Goal: Register for event/course

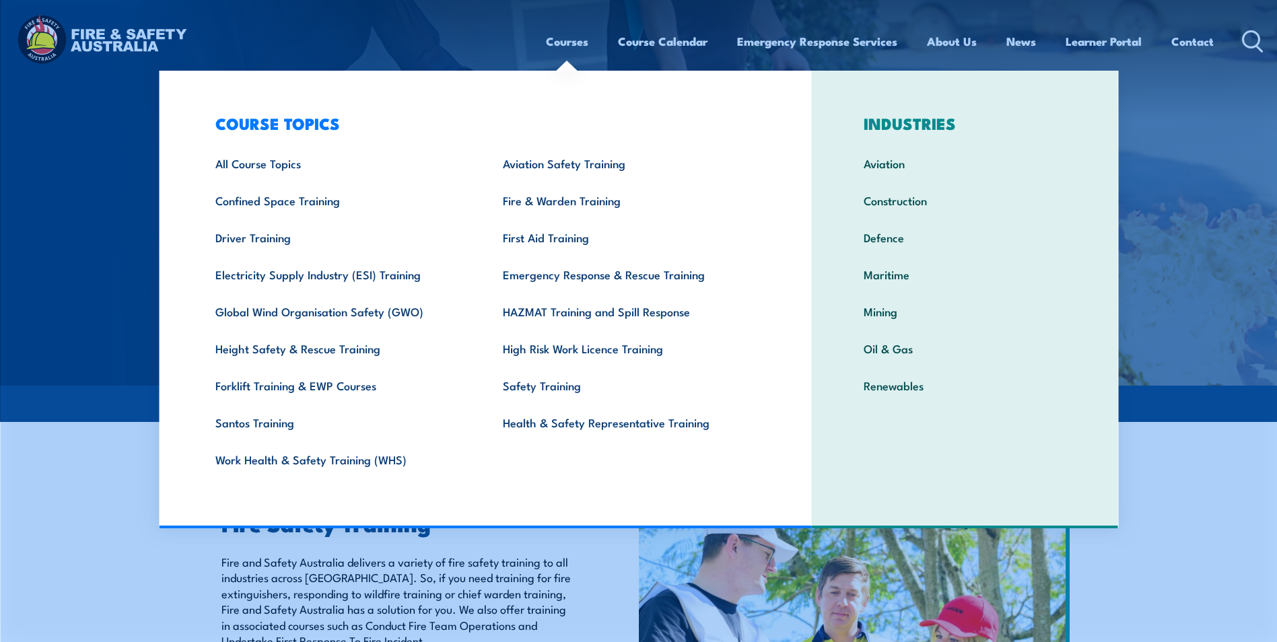
click at [564, 40] on link "Courses" at bounding box center [567, 42] width 42 height 36
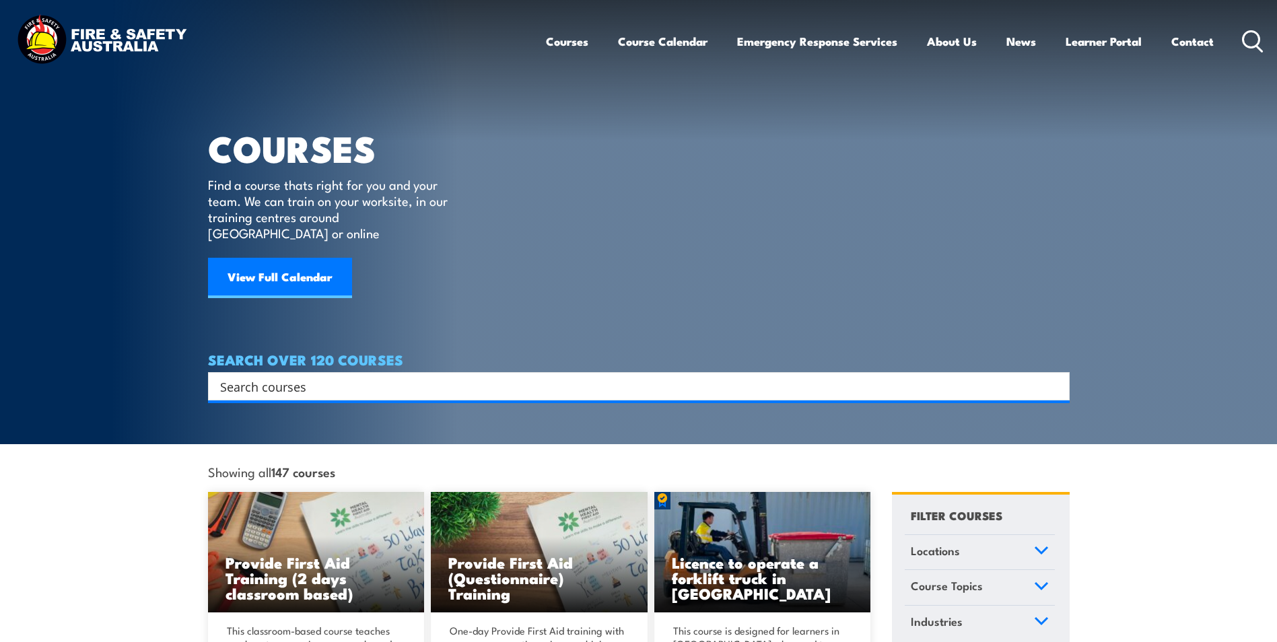
click at [564, 40] on link "Courses" at bounding box center [567, 42] width 42 height 36
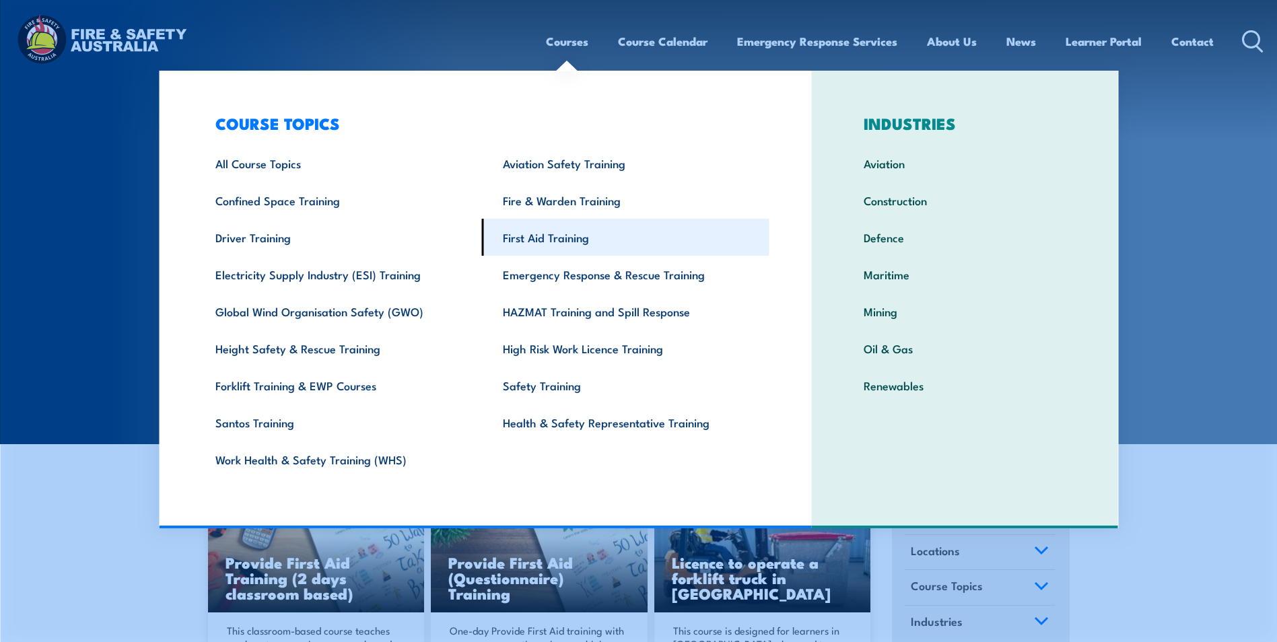
click at [567, 234] on link "First Aid Training" at bounding box center [625, 237] width 287 height 37
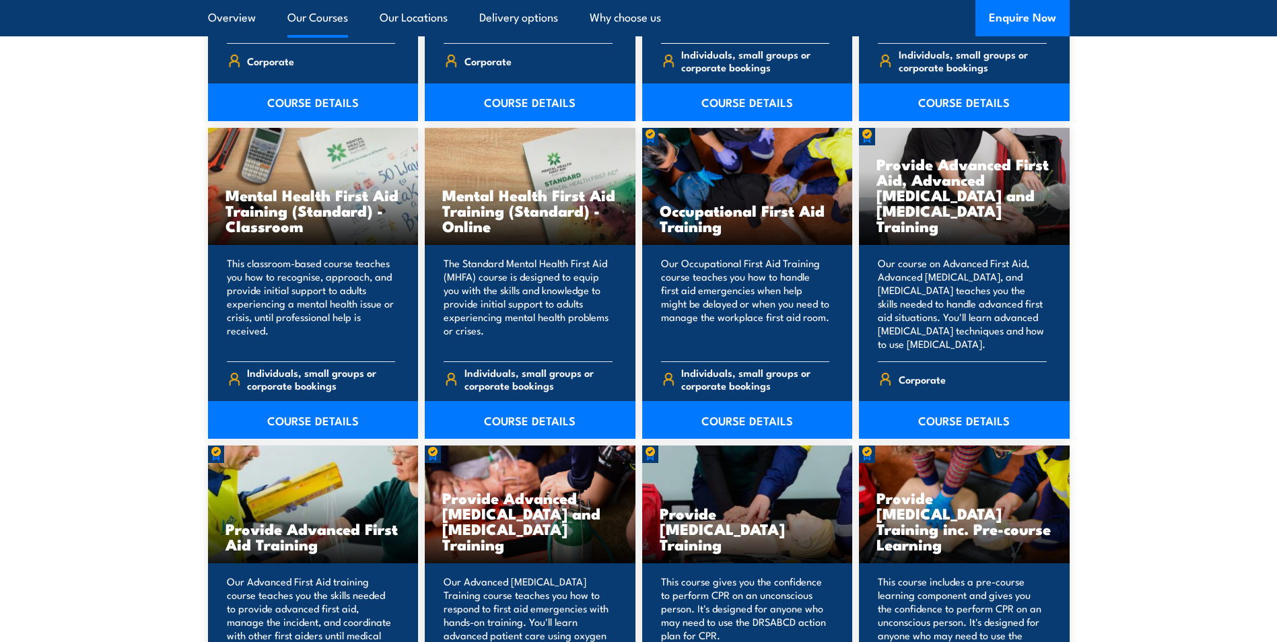
scroll to position [1346, 0]
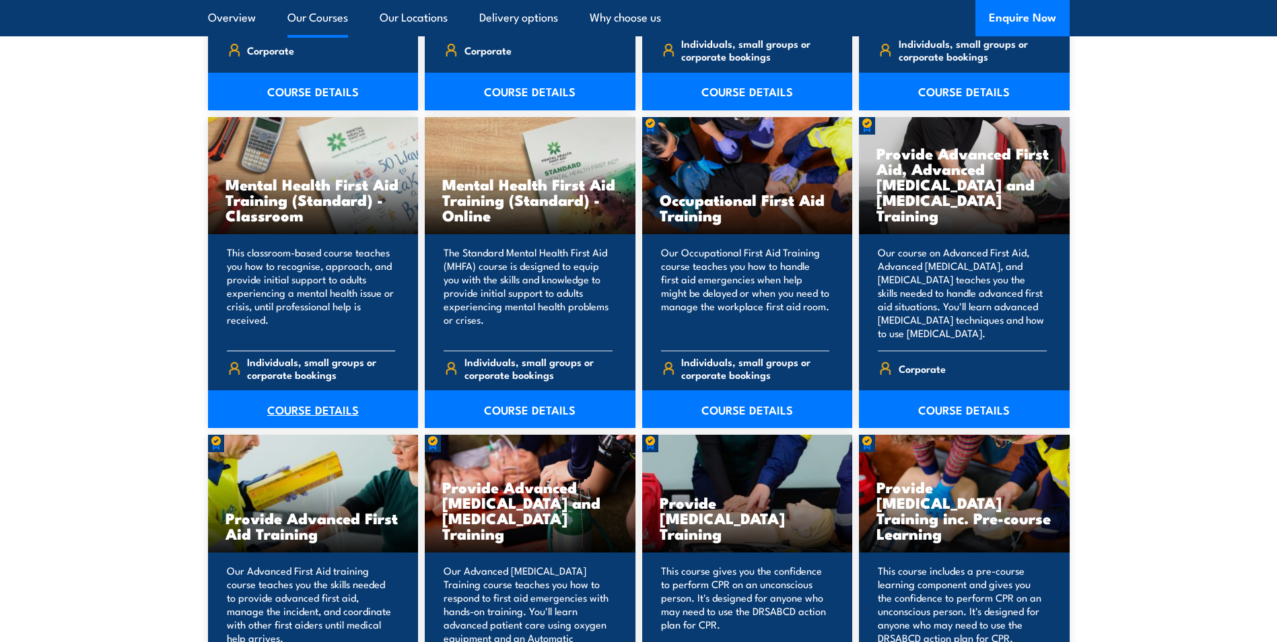
click at [294, 411] on link "COURSE DETAILS" at bounding box center [313, 409] width 211 height 38
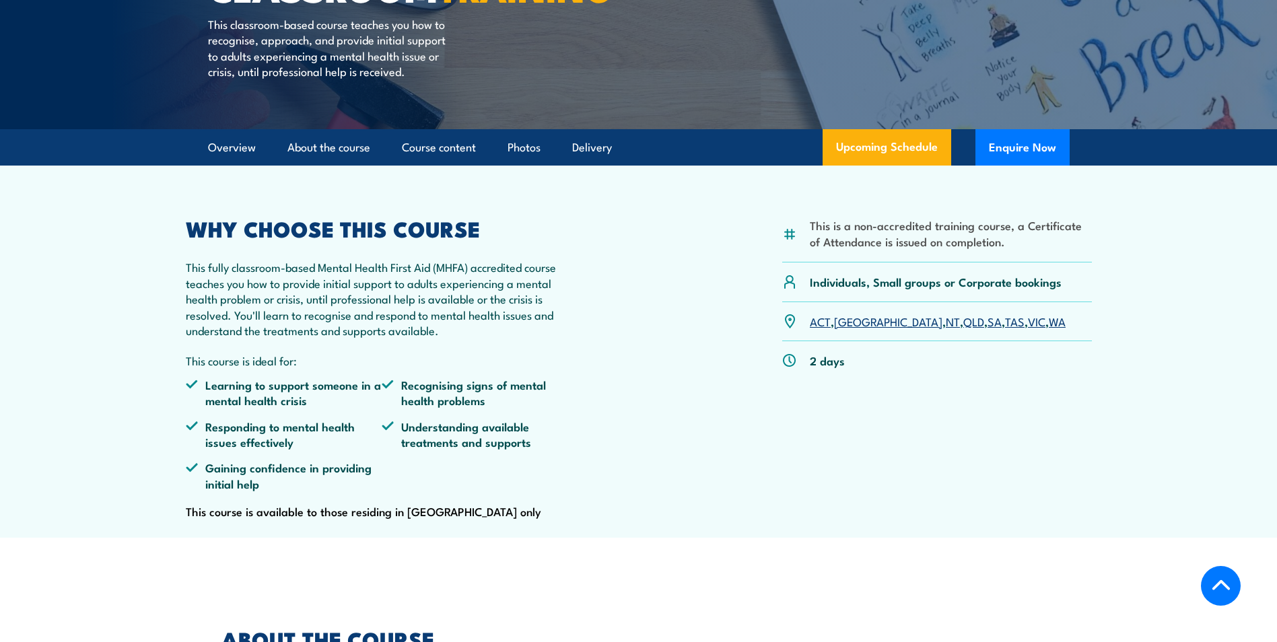
scroll to position [269, 0]
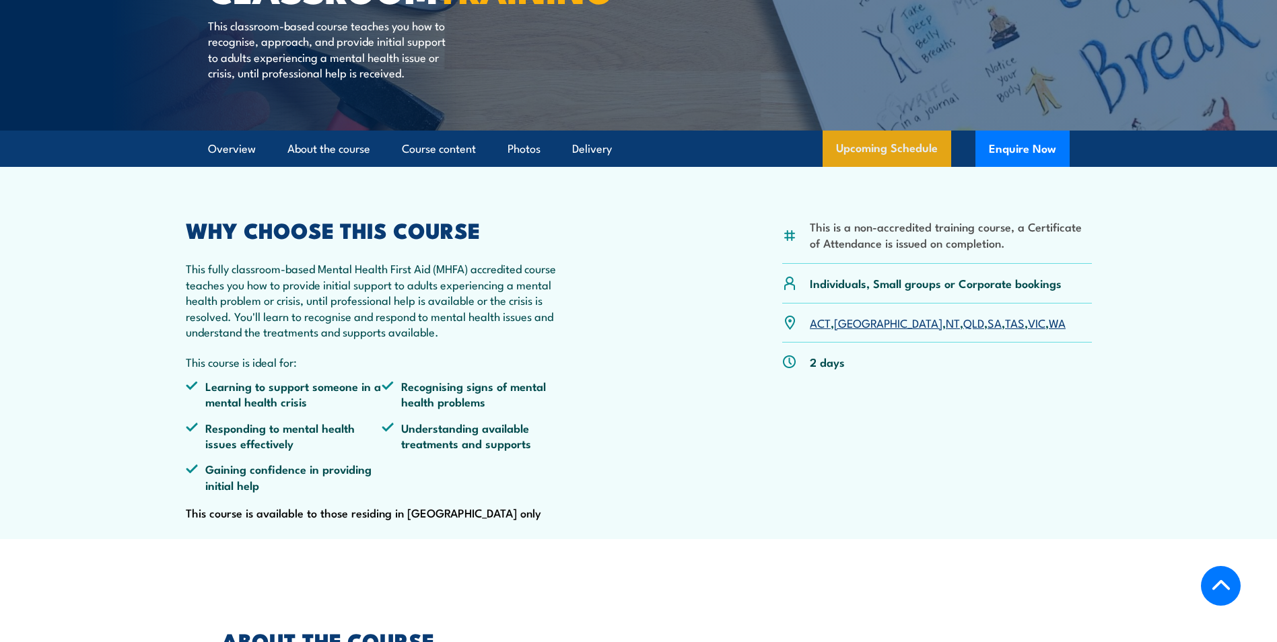
click at [889, 167] on link "Upcoming Schedule" at bounding box center [886, 149] width 129 height 36
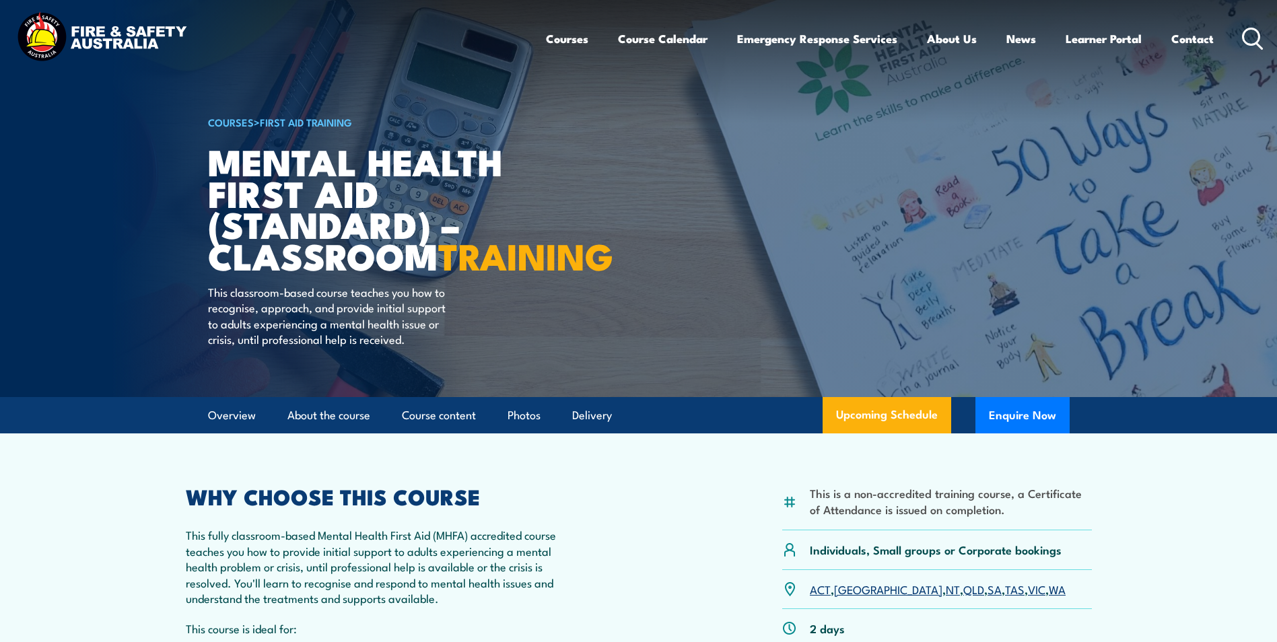
scroll to position [1, 0]
